Goal: Information Seeking & Learning: Learn about a topic

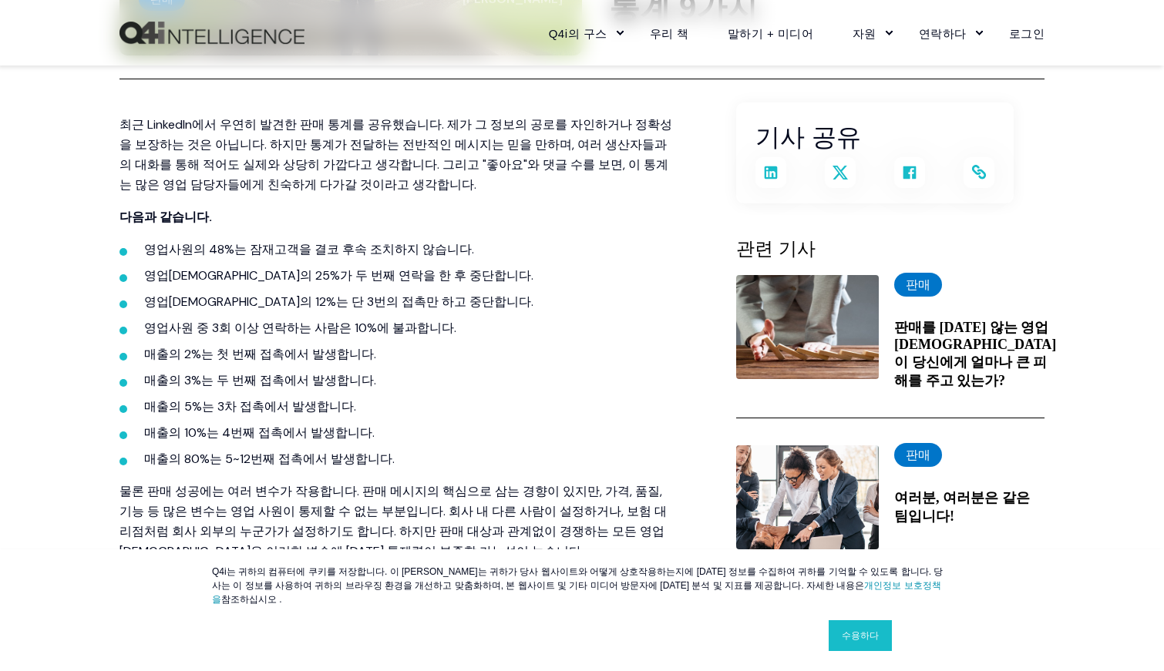
scroll to position [462, 0]
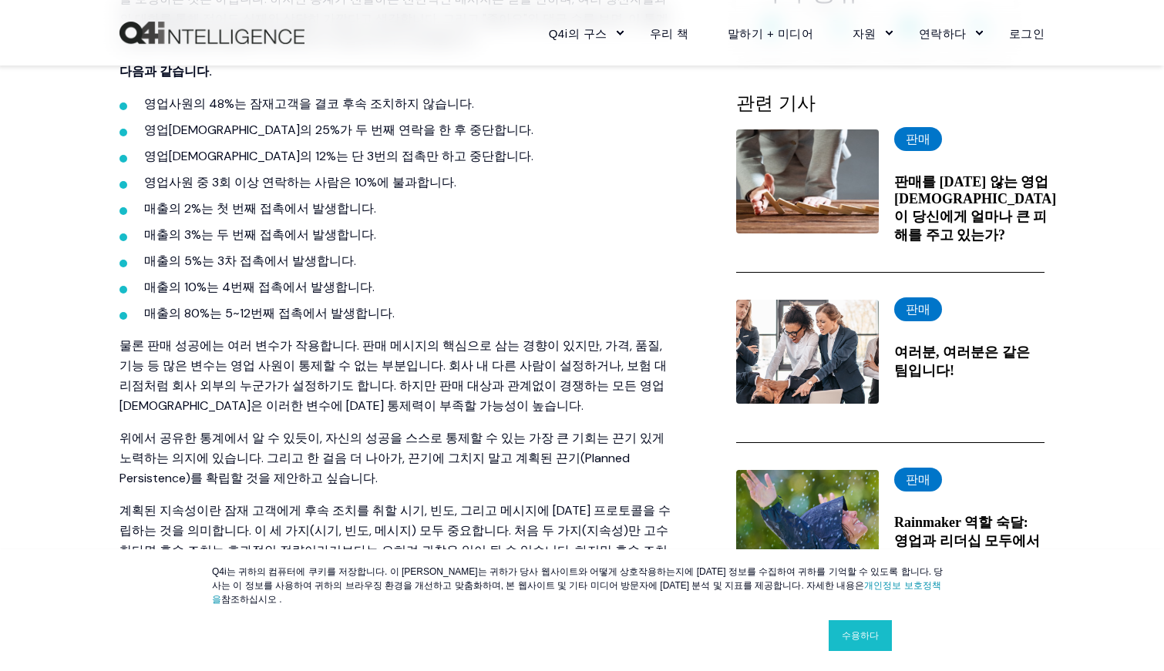
click at [343, 311] on font "매출의 80%는 5~12번째 접촉에서 발생합니다." at bounding box center [269, 313] width 251 height 16
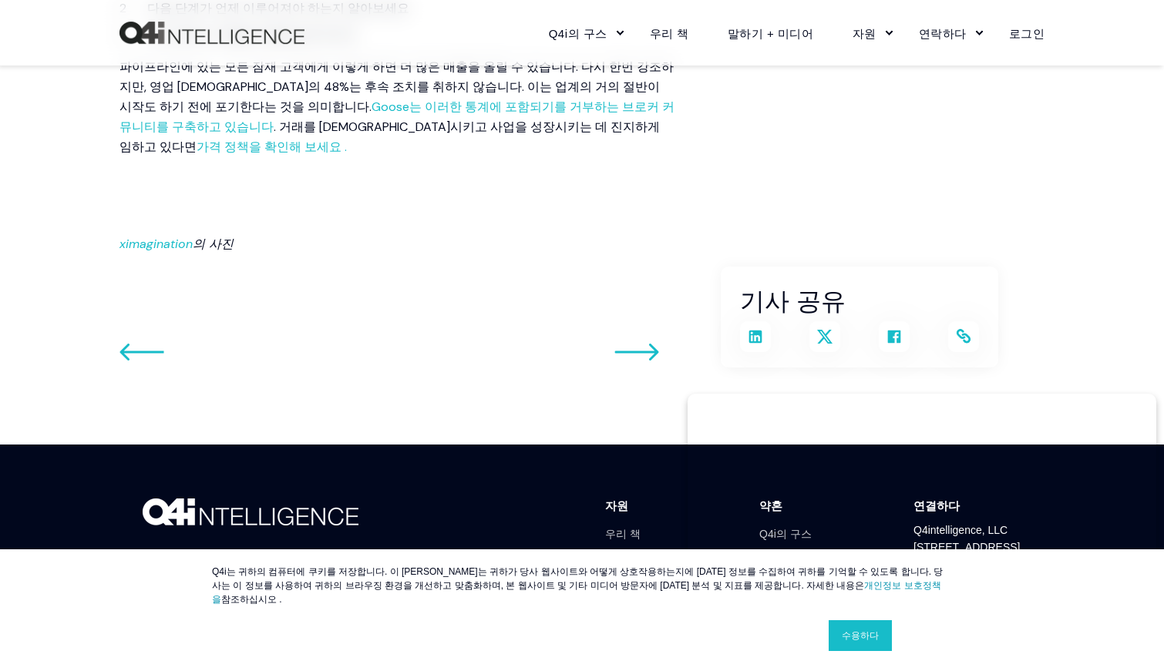
scroll to position [1623, 0]
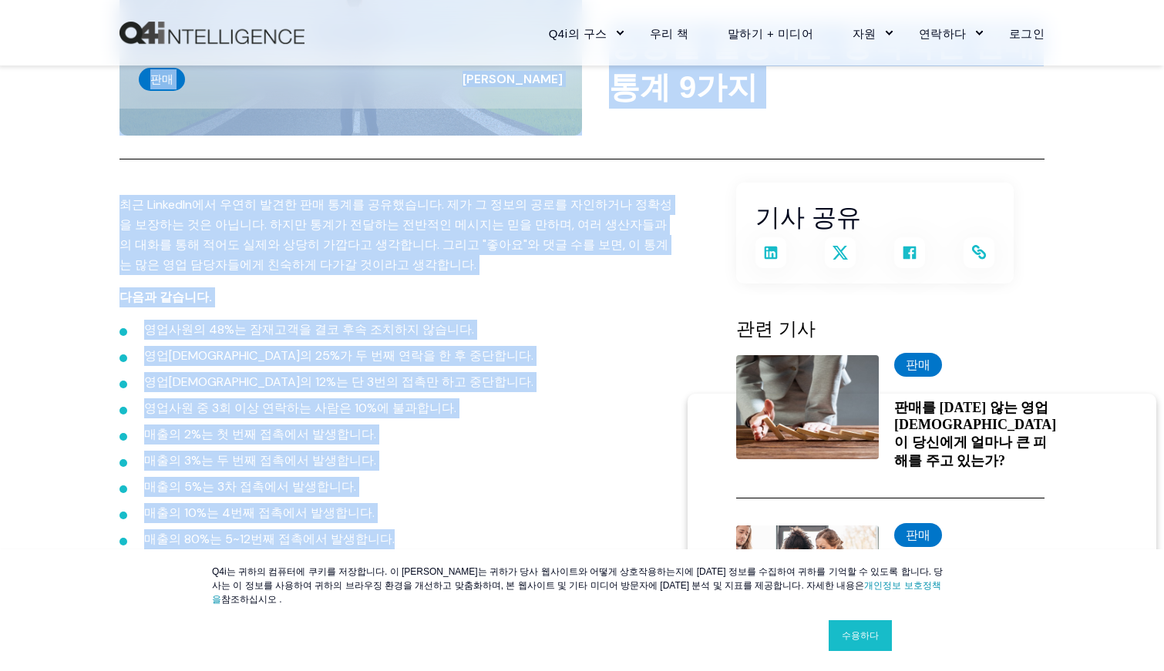
scroll to position [235, 0]
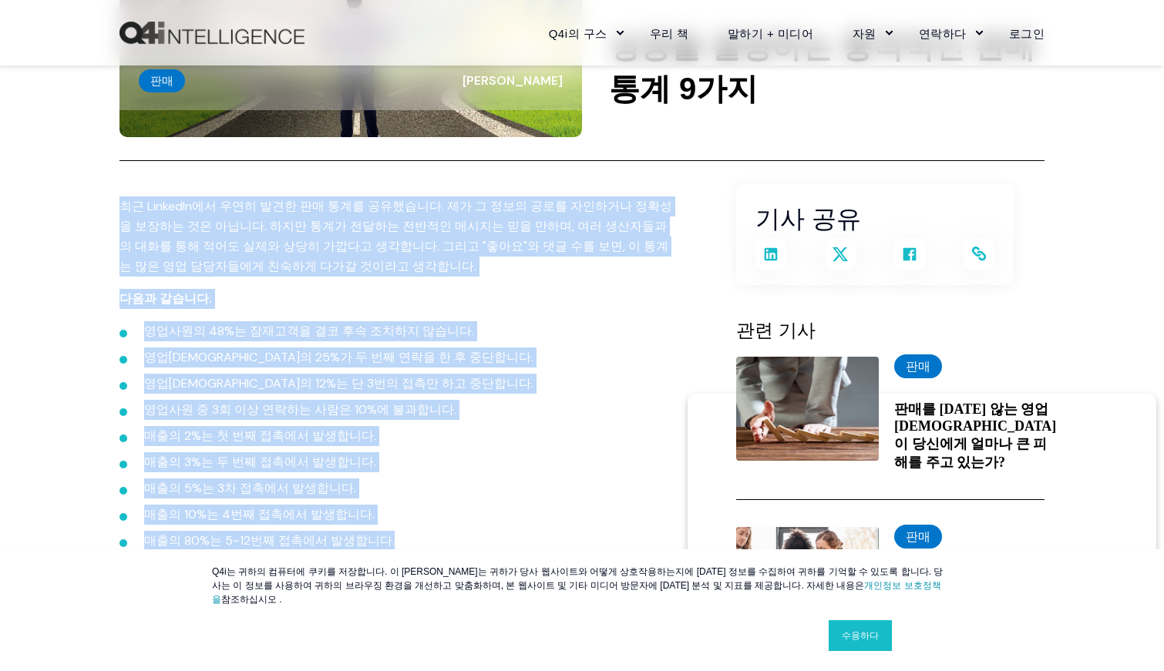
drag, startPoint x: 402, startPoint y: 385, endPoint x: 116, endPoint y: 203, distance: 338.9
copy span "lo IpsumdOlor sit ame co adi elitse. do e tem inc utlab etdo magn al enim. adm …"
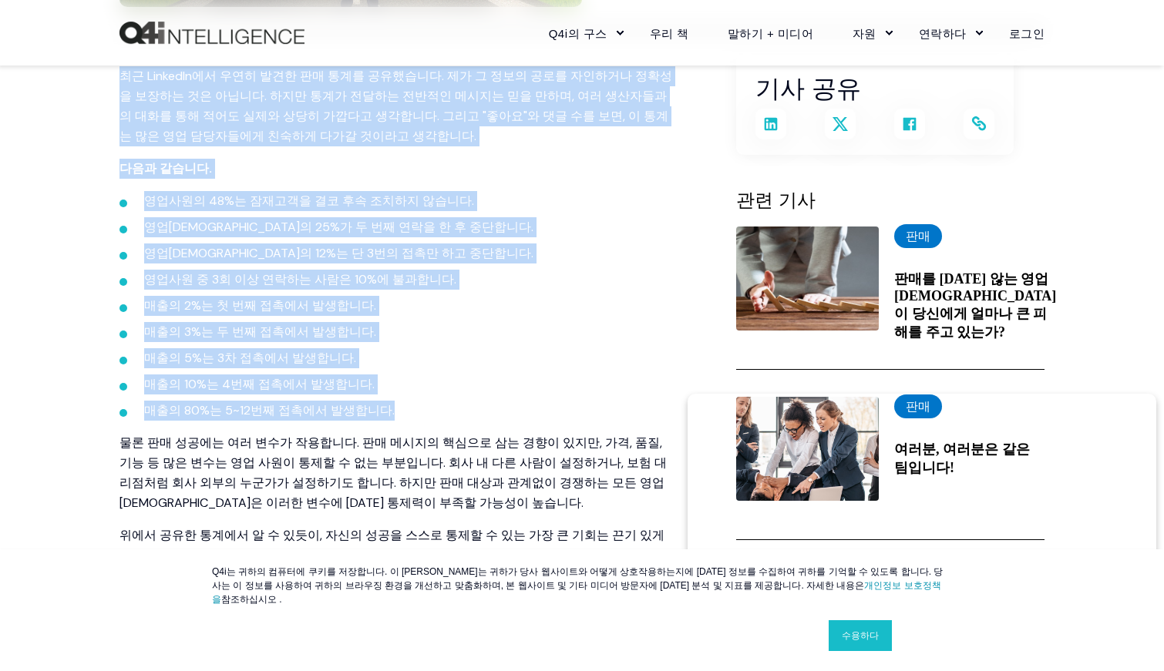
scroll to position [385, 0]
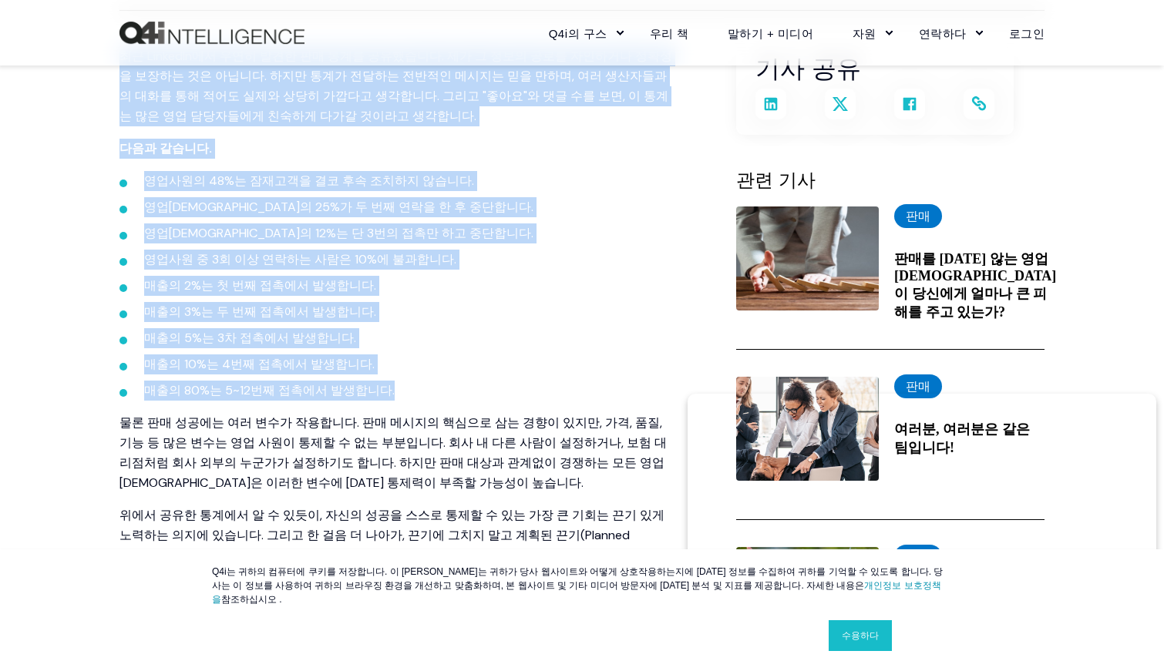
copy span "lo IpsumdOlor sit ame co adi elitse. do e tem inc utlab etdo magn al enim. adm …"
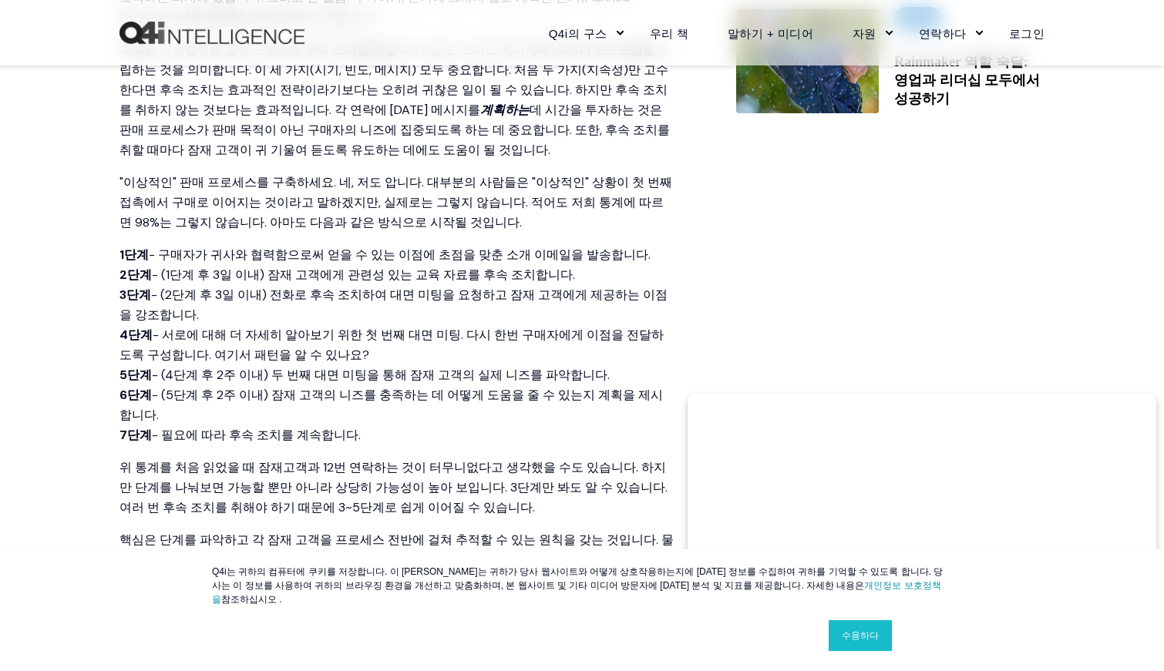
scroll to position [925, 0]
drag, startPoint x: 109, startPoint y: 174, endPoint x: 403, endPoint y: 409, distance: 376.2
click at [403, 409] on div "콘텐츠로 건너뛰기 Close Goose by Q4i Goose Platform Goose Pricing MORE™ Sales Training …" at bounding box center [582, 233] width 1164 height 2316
copy span ""lore" ip dolor sitam. c, ad eli. sedd eius "temp" inc u la etdo mag aliq enim …"
click at [316, 203] on font ""이상적인" 판매 프로세스를 구축하세요. 네, 저도 압니다. 대부분의 사람들은 "이상적인" 상황이 첫 번째 접촉에서 구매로 이어지는 것이라고 …" at bounding box center [395, 201] width 553 height 56
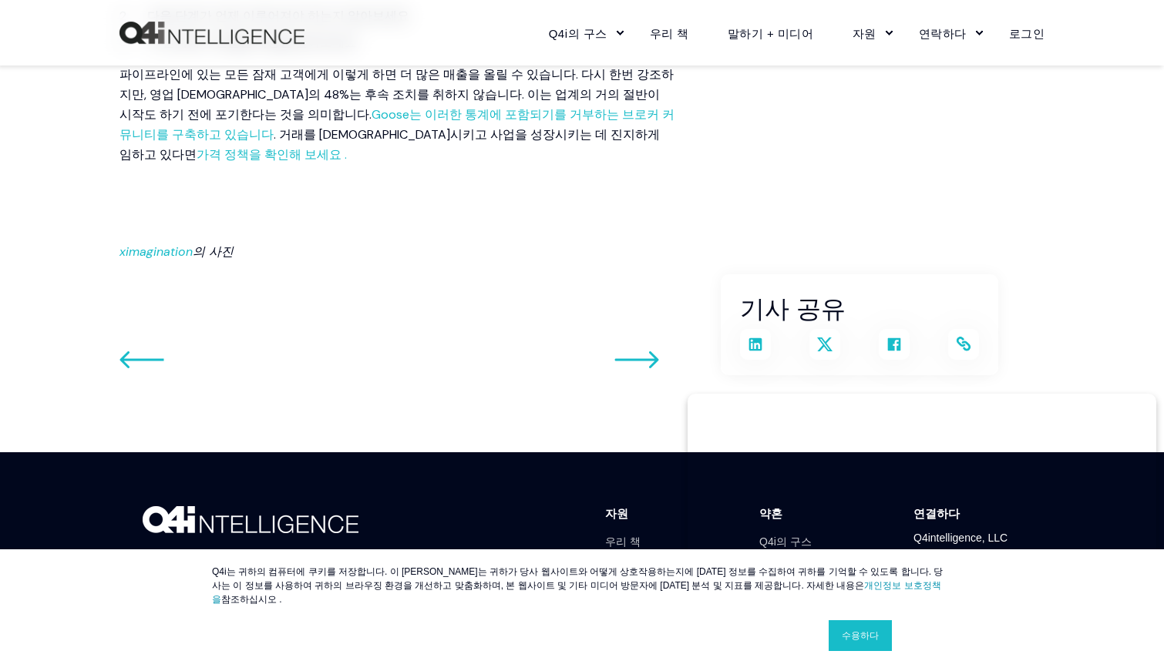
scroll to position [1623, 0]
